Goal: Find contact information: Find contact information

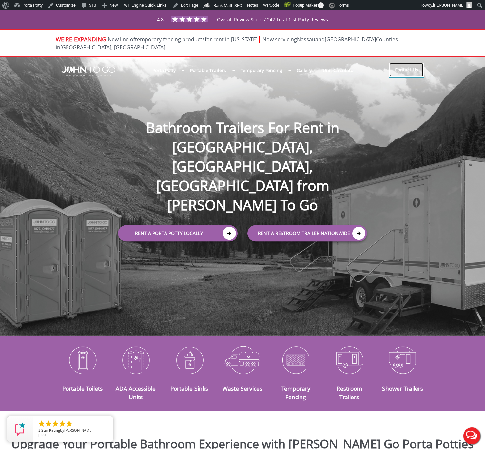
click at [406, 63] on link "Contact Us" at bounding box center [406, 70] width 35 height 14
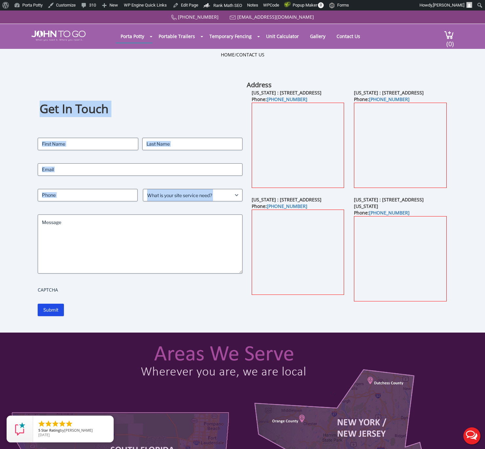
drag, startPoint x: 38, startPoint y: 107, endPoint x: 167, endPoint y: 277, distance: 214.2
click at [167, 277] on div "Get In Touch Contact Name (Required) First Last Email (Required) Phone (Require…" at bounding box center [242, 206] width 437 height 252
click at [39, 128] on div "Get In Touch Contact Name (Required) First Last Email (Required) Phone (Require…" at bounding box center [140, 198] width 205 height 236
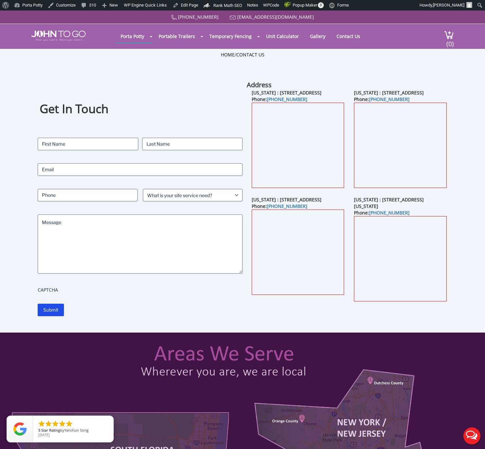
click at [118, 91] on div "Get In Touch Contact Name (Required) First Last Email (Required) Phone (Require…" at bounding box center [140, 198] width 205 height 236
